Goal: Task Accomplishment & Management: Use online tool/utility

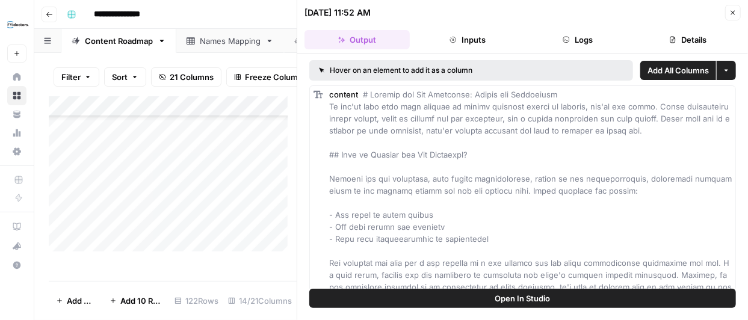
scroll to position [259, 429]
click at [691, 48] on button "Details" at bounding box center [687, 39] width 105 height 19
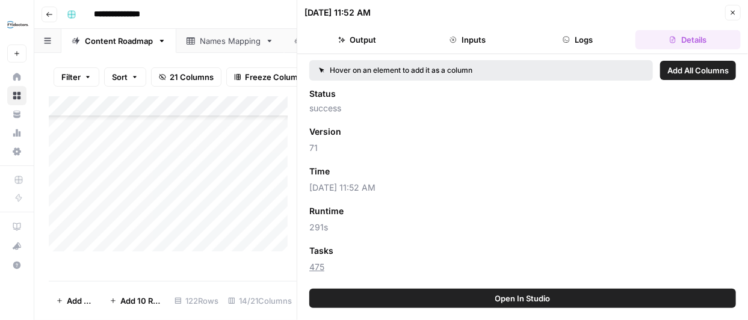
click at [587, 38] on button "Logs" at bounding box center [577, 39] width 105 height 19
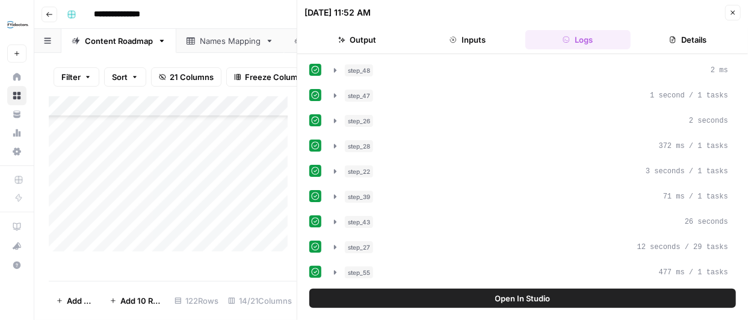
click at [472, 39] on button "Inputs" at bounding box center [466, 39] width 105 height 19
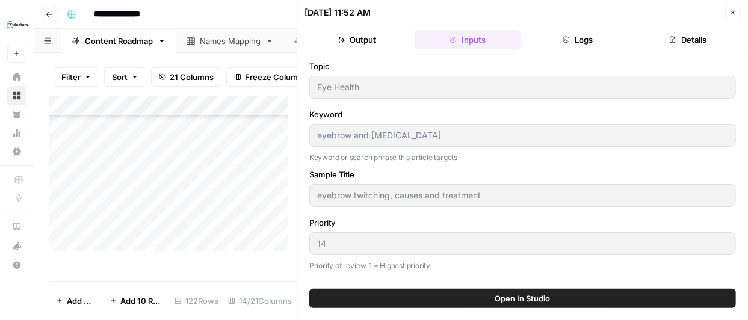
click at [356, 36] on button "Output" at bounding box center [356, 39] width 105 height 19
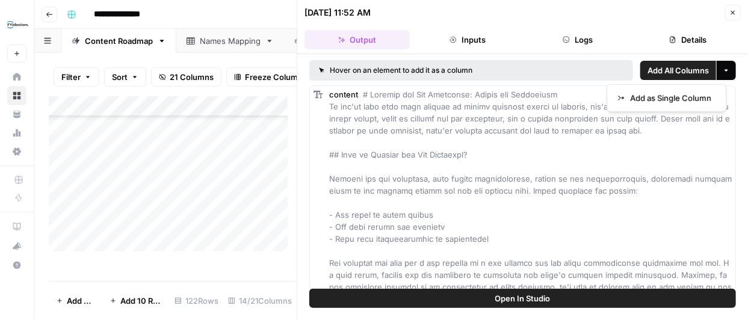
click at [722, 67] on icon "button" at bounding box center [725, 70] width 7 height 7
click at [736, 143] on div "Hover on an element to add it as a column Add All Columns More options content …" at bounding box center [522, 171] width 451 height 235
click at [623, 298] on button "Open In Studio" at bounding box center [522, 298] width 426 height 19
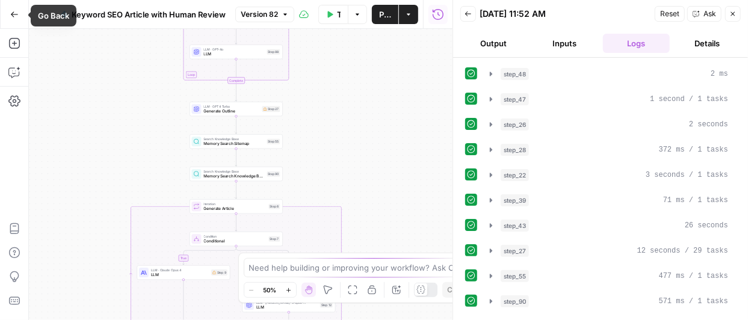
click at [14, 17] on icon "button" at bounding box center [14, 14] width 8 height 8
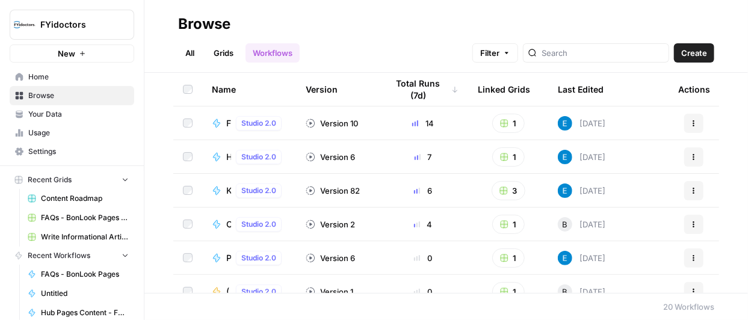
click at [44, 94] on span "Browse" at bounding box center [78, 95] width 100 height 11
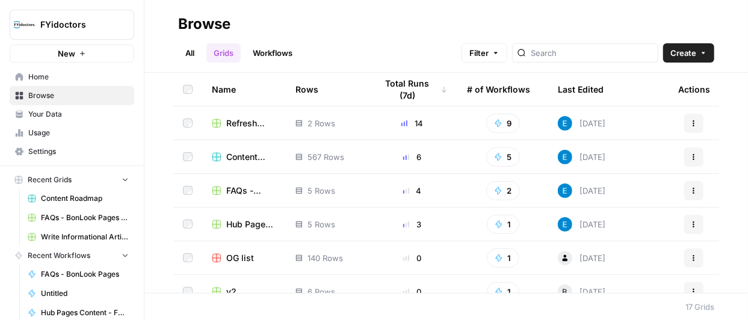
click at [239, 224] on span "Hub Pages Content - FYidoctors Grid" at bounding box center [251, 224] width 50 height 12
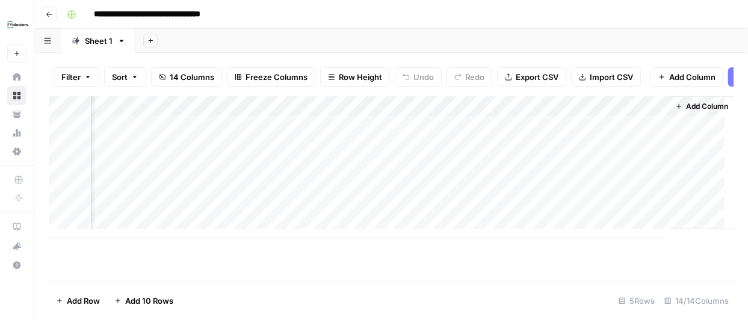
scroll to position [0, 1213]
click at [601, 156] on div "Add Column" at bounding box center [391, 167] width 685 height 142
click at [627, 153] on div "Add Column" at bounding box center [391, 167] width 685 height 142
click at [482, 155] on div "Add Column" at bounding box center [391, 167] width 685 height 142
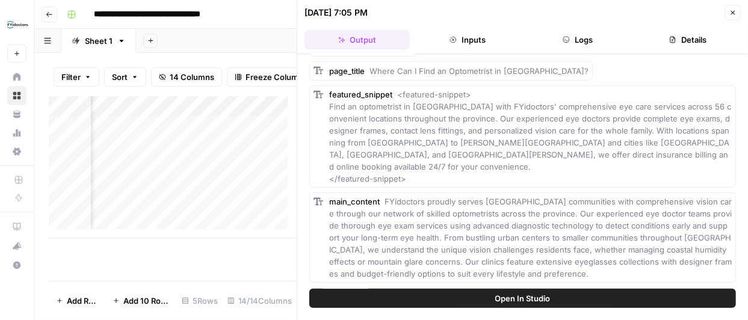
scroll to position [154, 0]
